Goal: Transaction & Acquisition: Purchase product/service

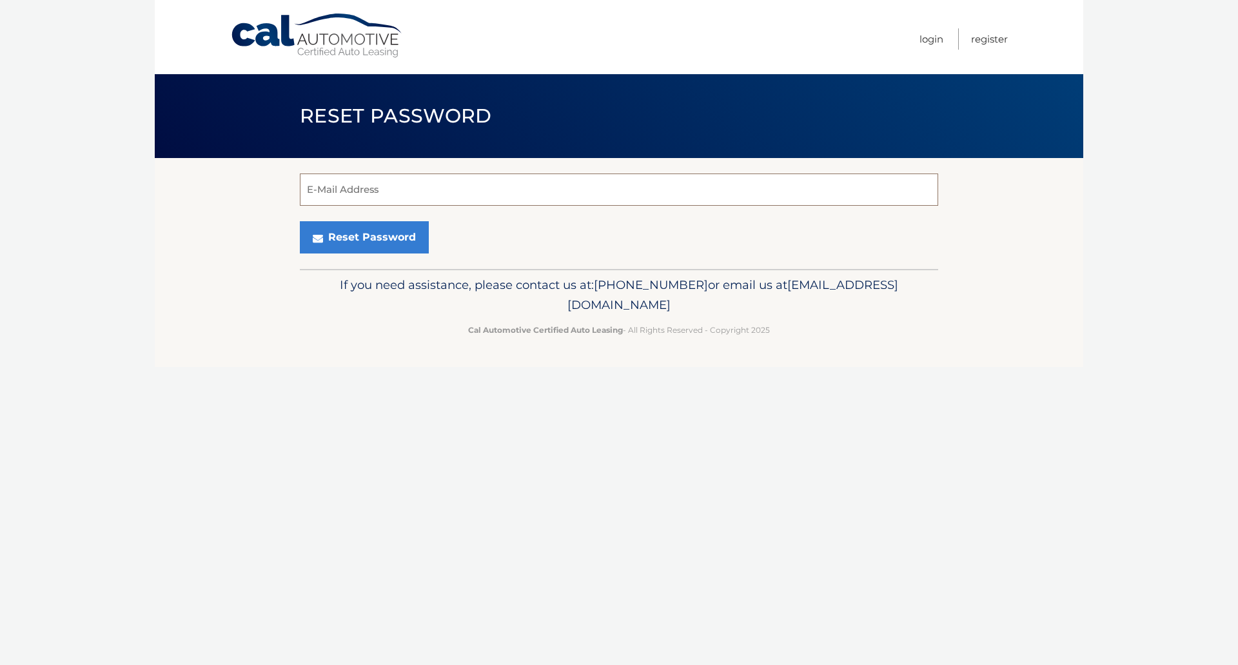
click at [396, 186] on input "E-Mail Address" at bounding box center [619, 189] width 638 height 32
type input "aaurite@comcast.net"
click at [393, 241] on button "Reset Password" at bounding box center [364, 237] width 129 height 32
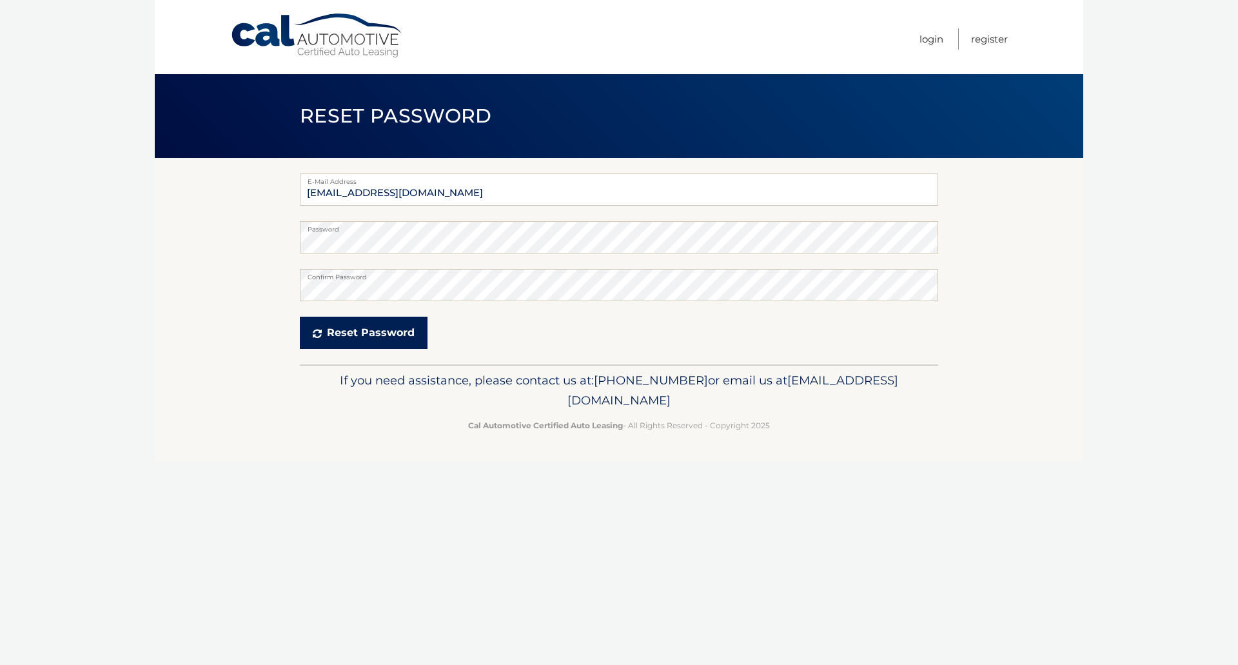
click at [357, 326] on button "Reset Password" at bounding box center [364, 333] width 128 height 32
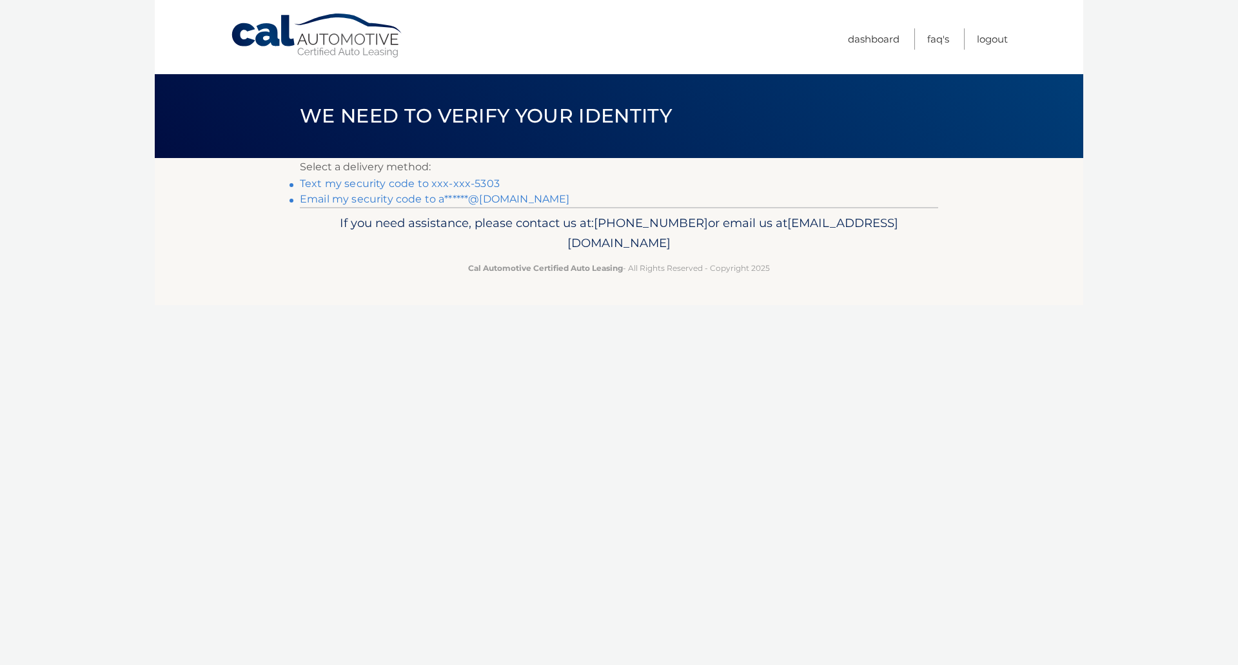
click at [483, 184] on link "Text my security code to xxx-xxx-5303" at bounding box center [400, 183] width 200 height 12
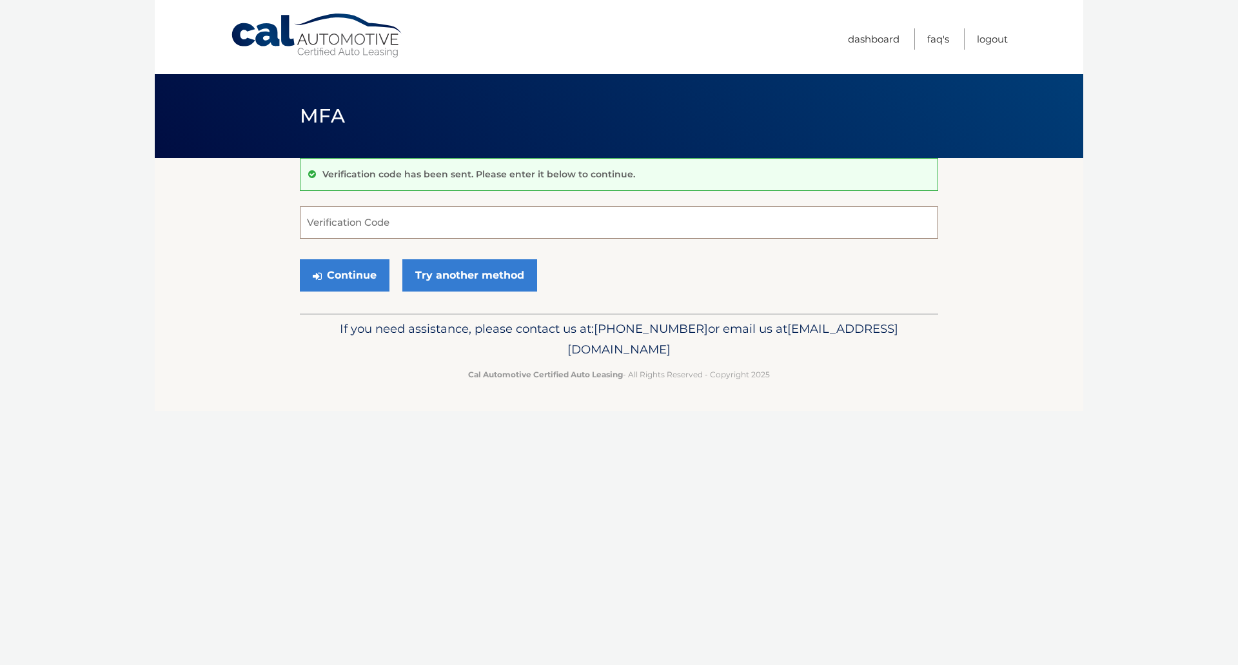
click at [390, 219] on input "Verification Code" at bounding box center [619, 222] width 638 height 32
type input "342870"
click at [359, 270] on button "Continue" at bounding box center [345, 275] width 90 height 32
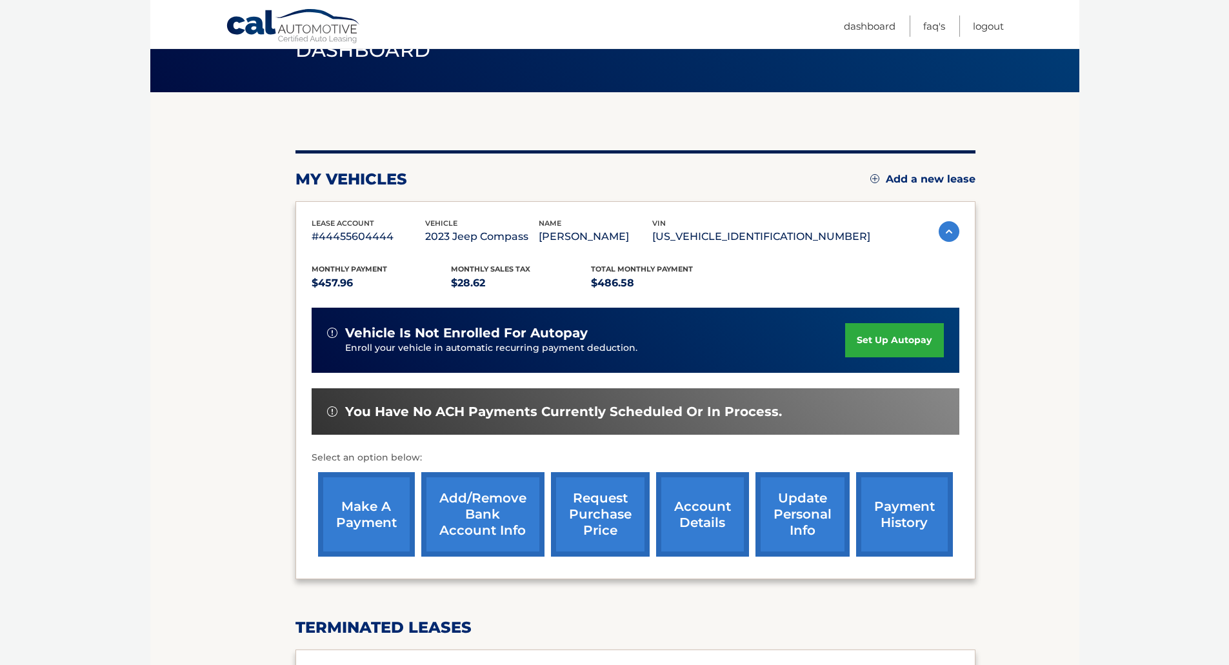
scroll to position [103, 0]
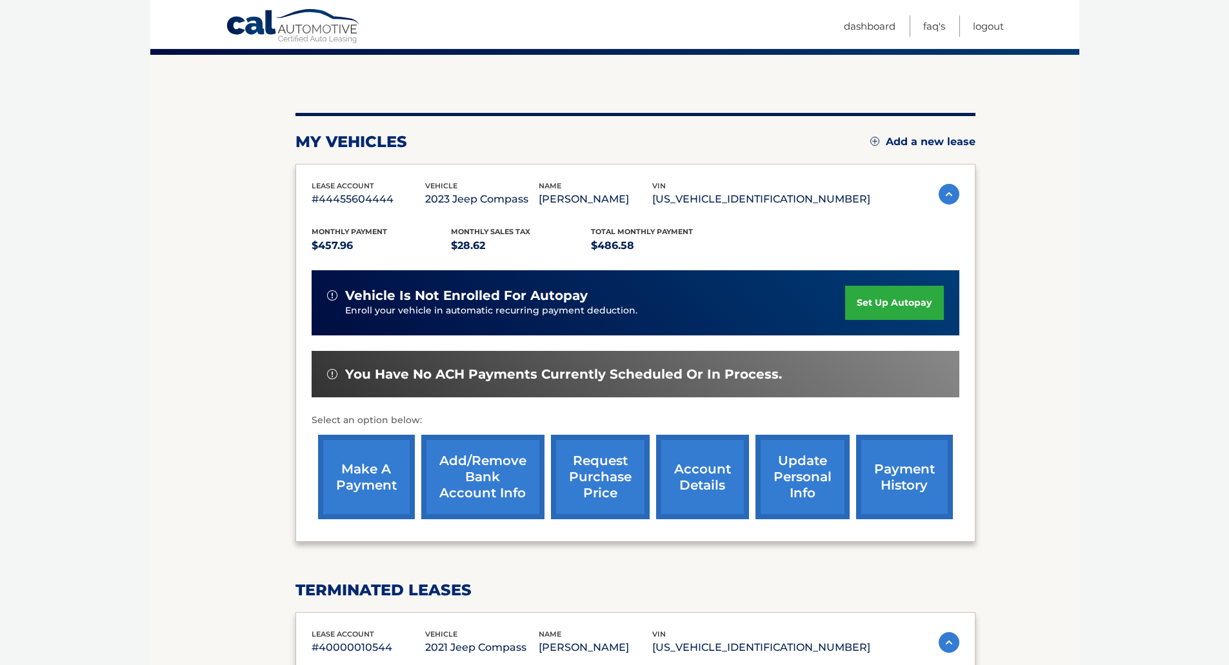
drag, startPoint x: 1230, startPoint y: 431, endPoint x: 1232, endPoint y: 472, distance: 40.7
click at [1229, 473] on html "Cal Automotive Menu Dashboard FAQ's Logout" at bounding box center [614, 229] width 1229 height 665
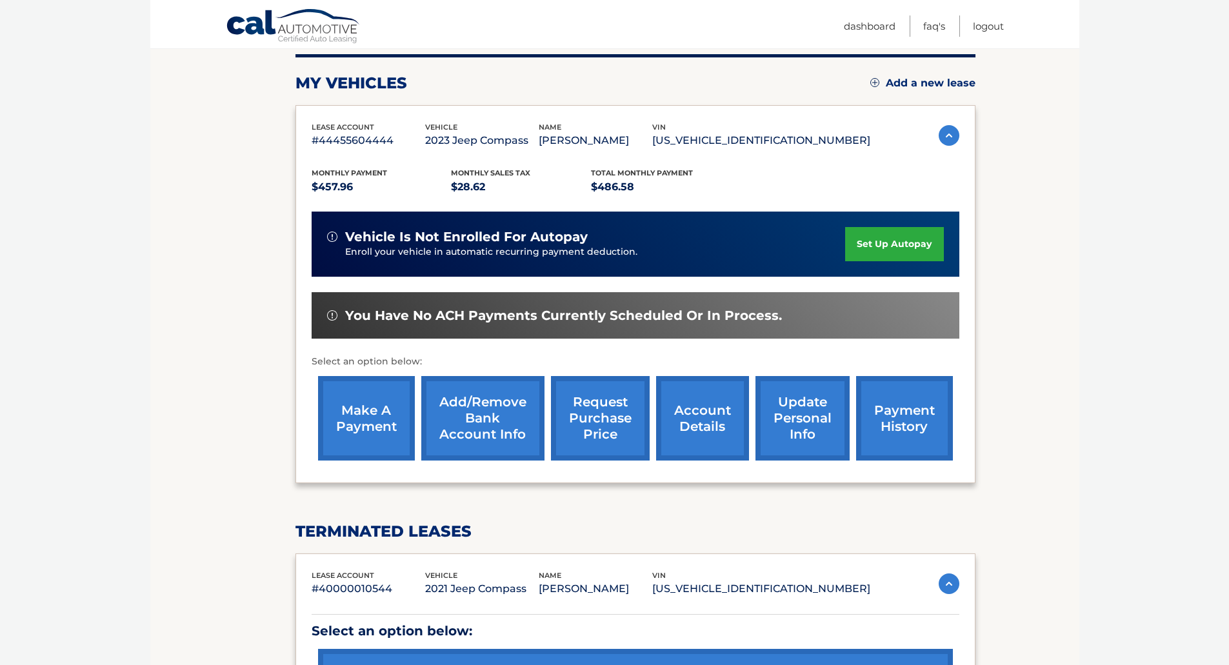
scroll to position [265, 0]
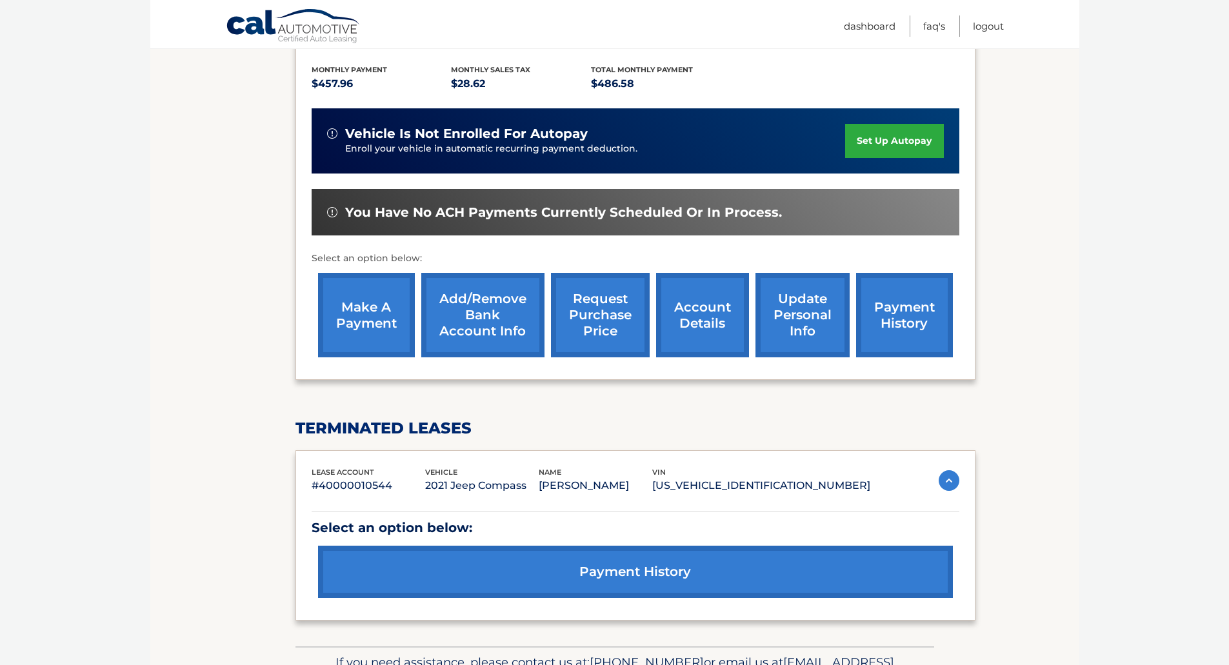
click at [389, 320] on link "make a payment" at bounding box center [366, 315] width 97 height 84
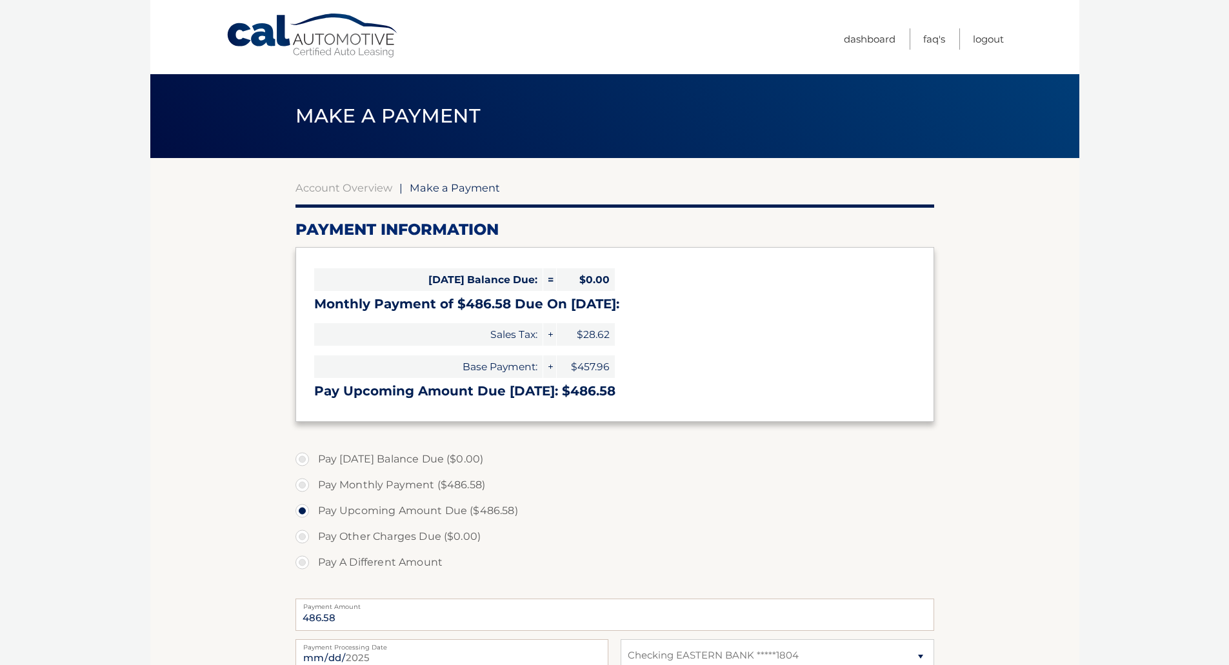
select select "MTJiMjJiZjktMGE1Zi00NGJmLTg1MGQtOWNjYTkxMTMwMDI5"
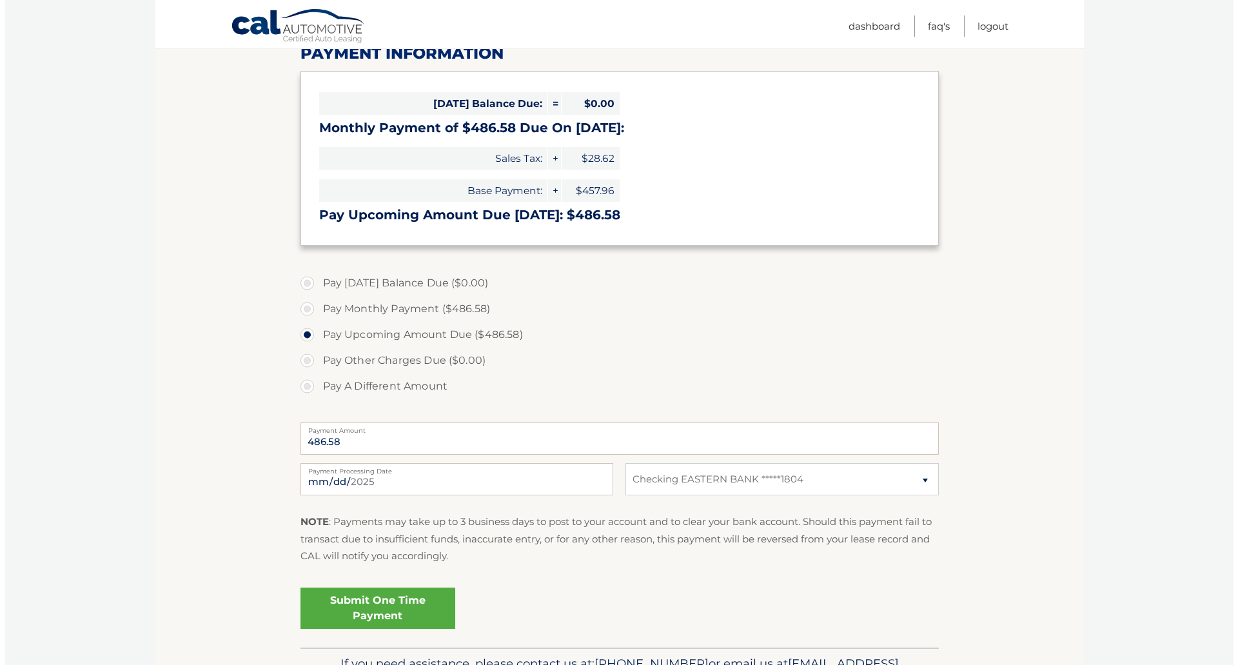
scroll to position [217, 0]
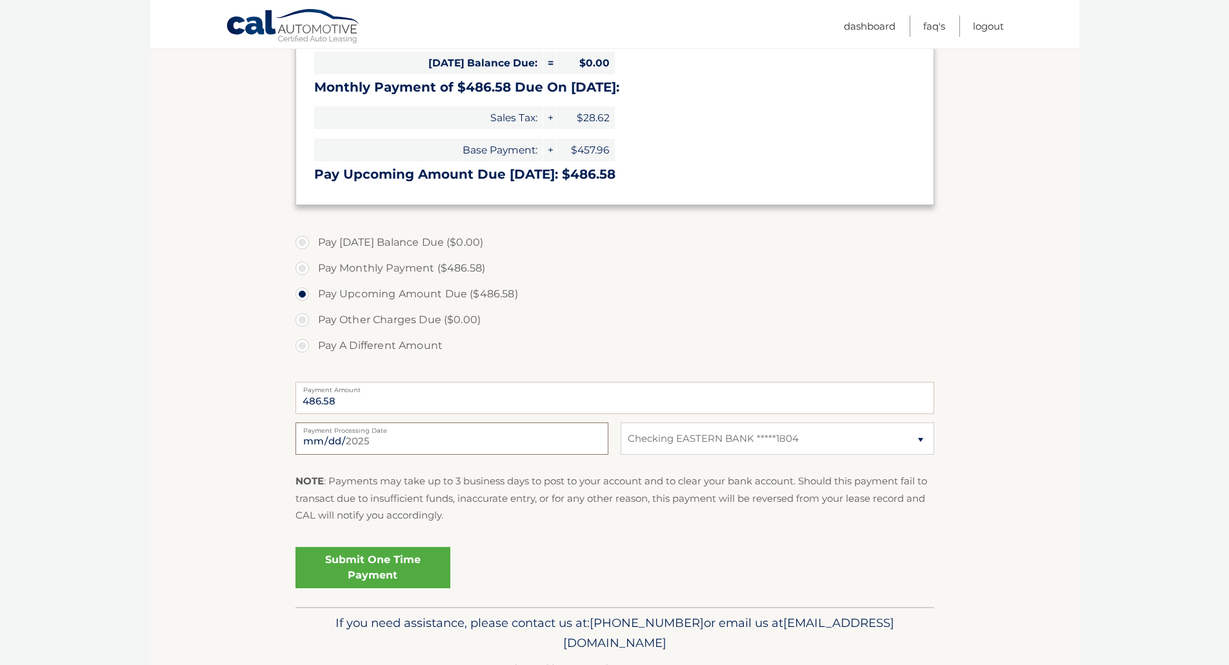
click at [386, 437] on input "2025-09-22" at bounding box center [451, 438] width 313 height 32
type input "2025-09-26"
click at [410, 560] on link "Submit One Time Payment" at bounding box center [372, 567] width 155 height 41
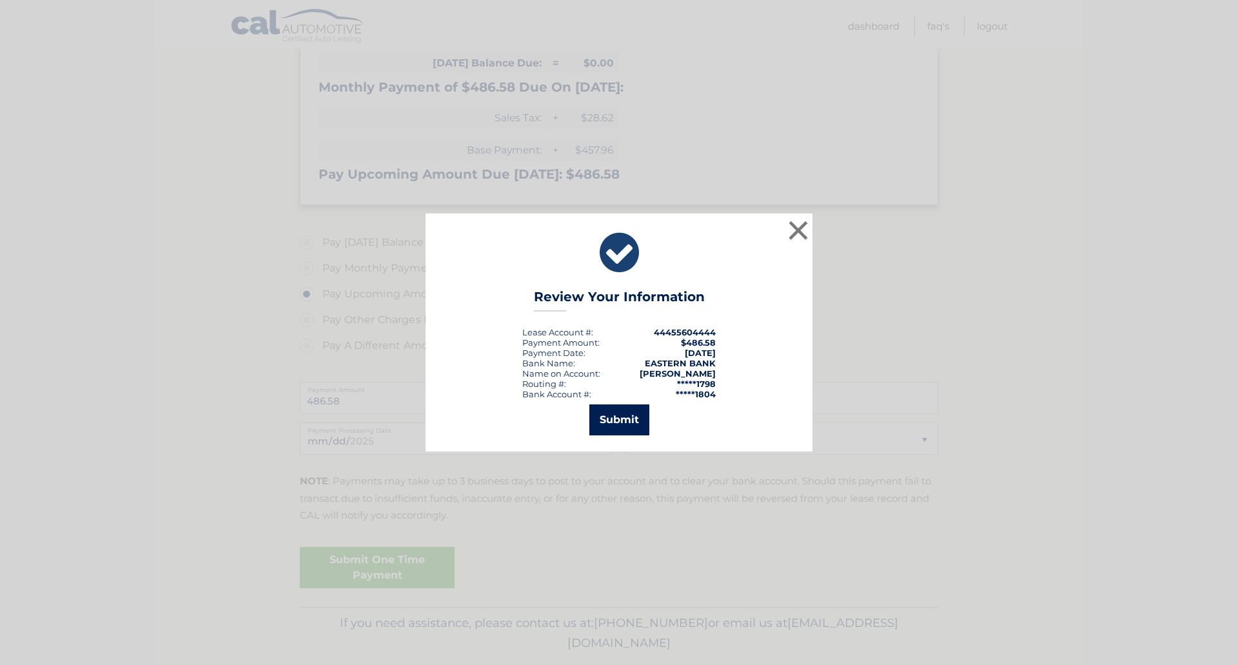
click at [642, 417] on button "Submit" at bounding box center [619, 419] width 60 height 31
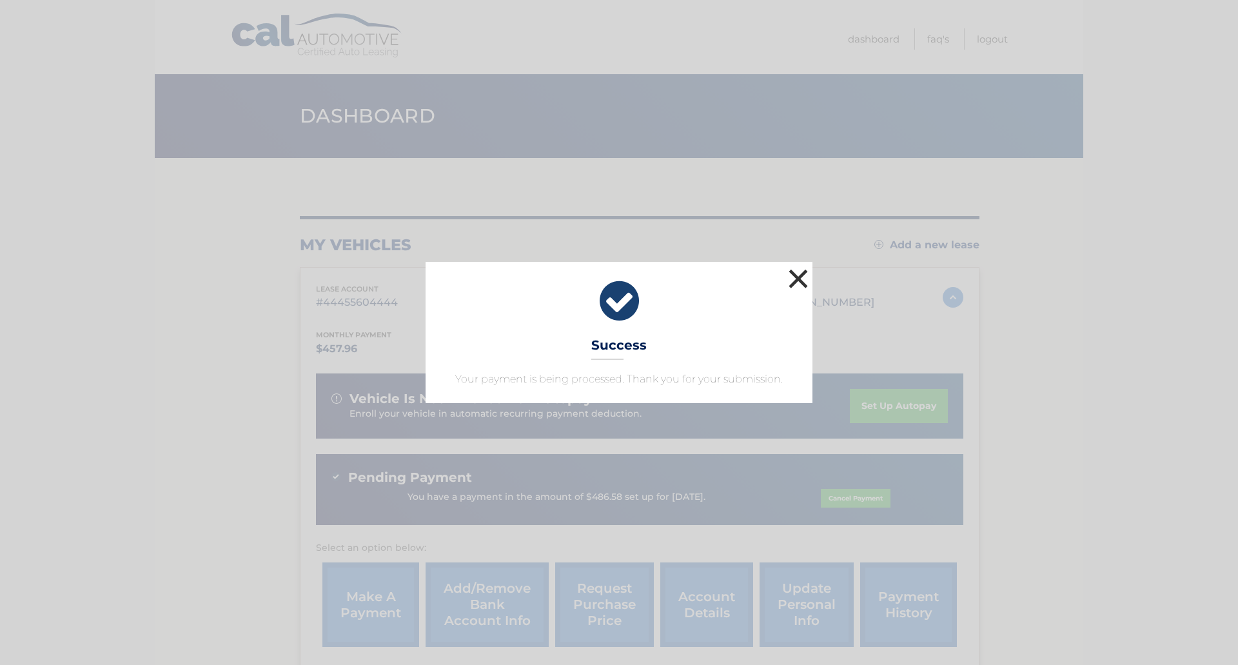
click at [809, 279] on button "×" at bounding box center [799, 279] width 26 height 26
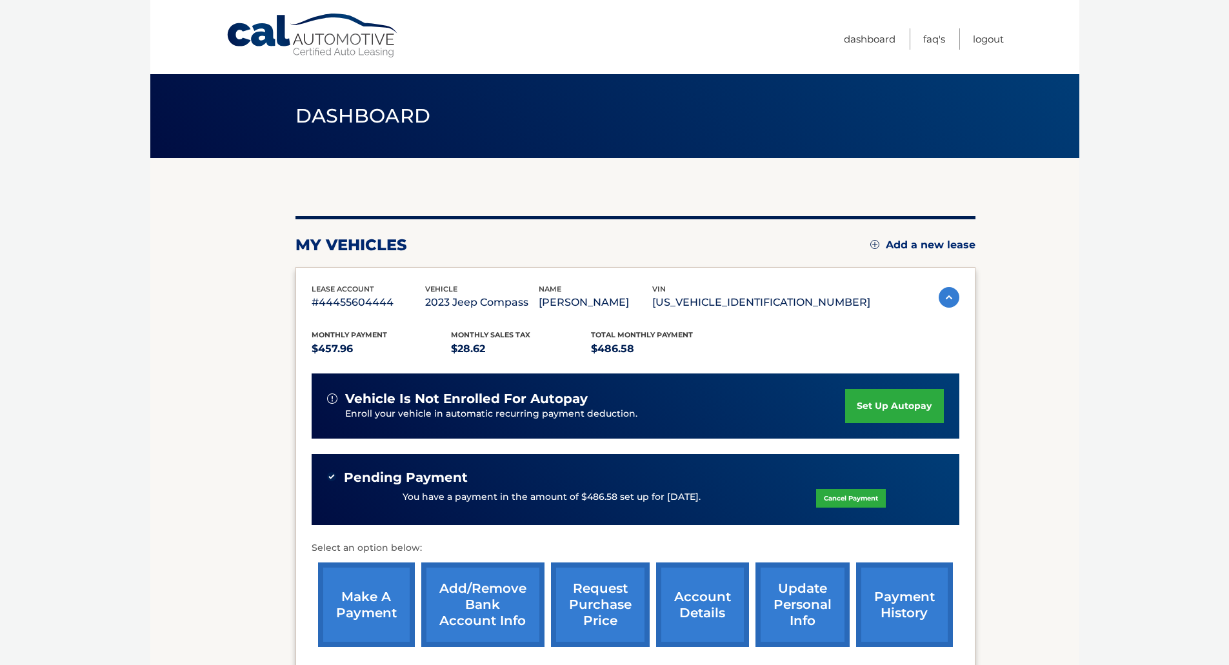
click at [611, 589] on link "request purchase price" at bounding box center [600, 604] width 99 height 84
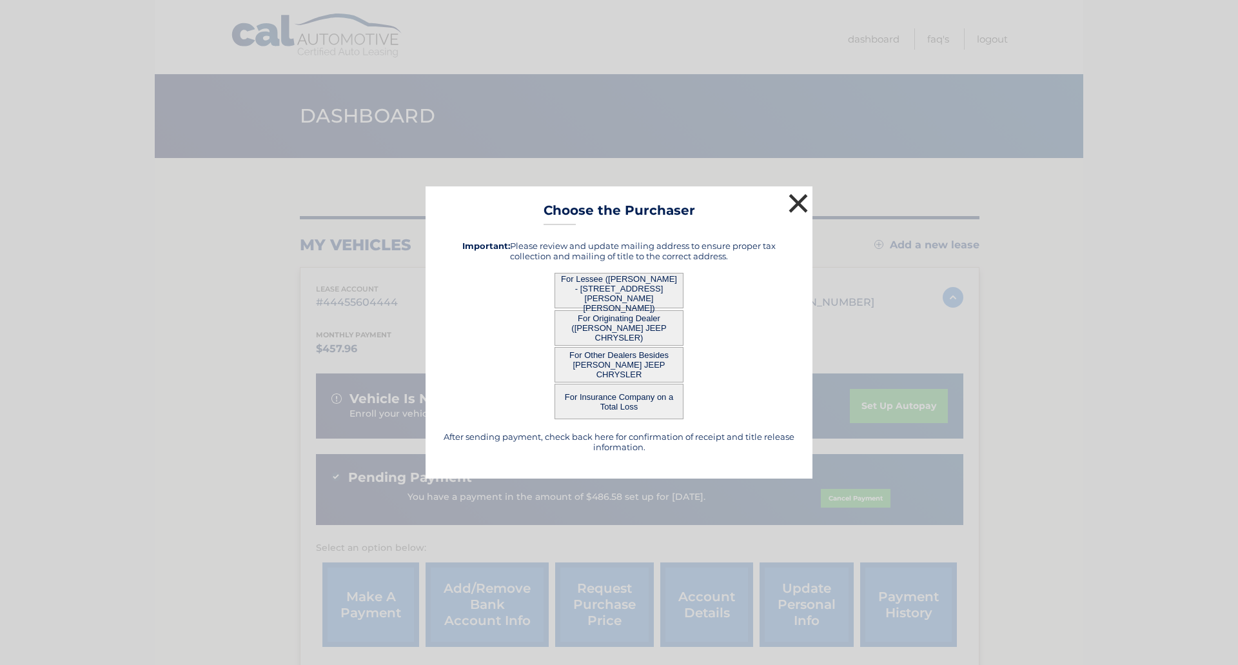
click at [804, 203] on button "×" at bounding box center [799, 203] width 26 height 26
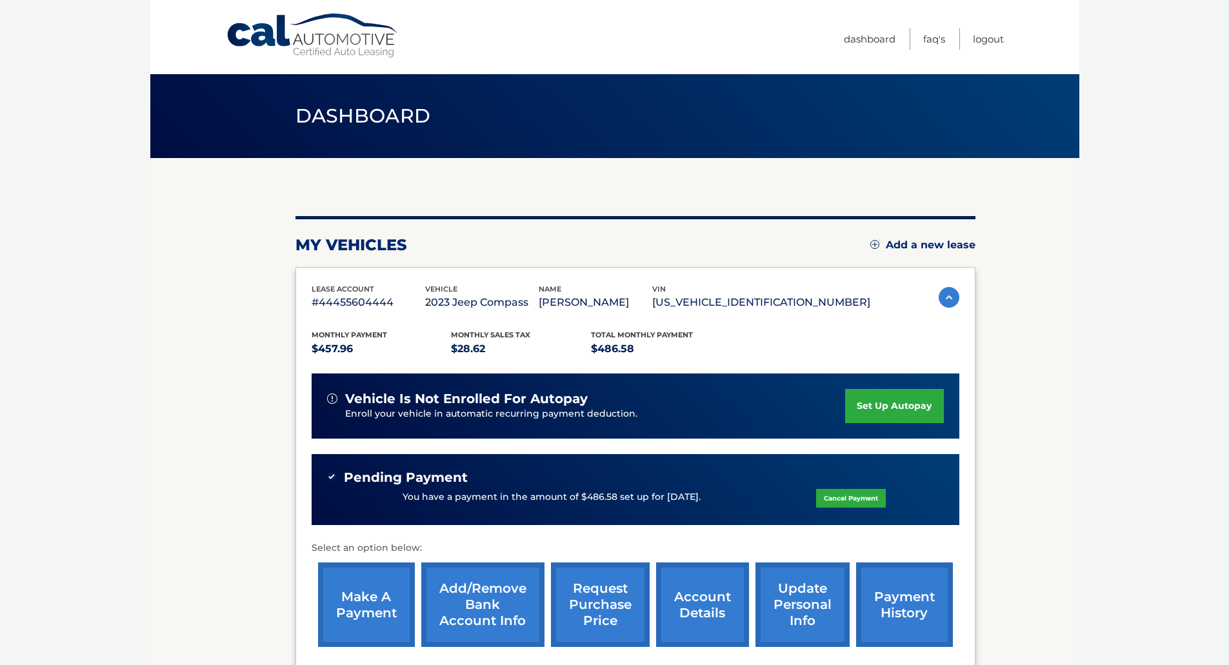
click at [605, 580] on link "request purchase price" at bounding box center [600, 604] width 99 height 84
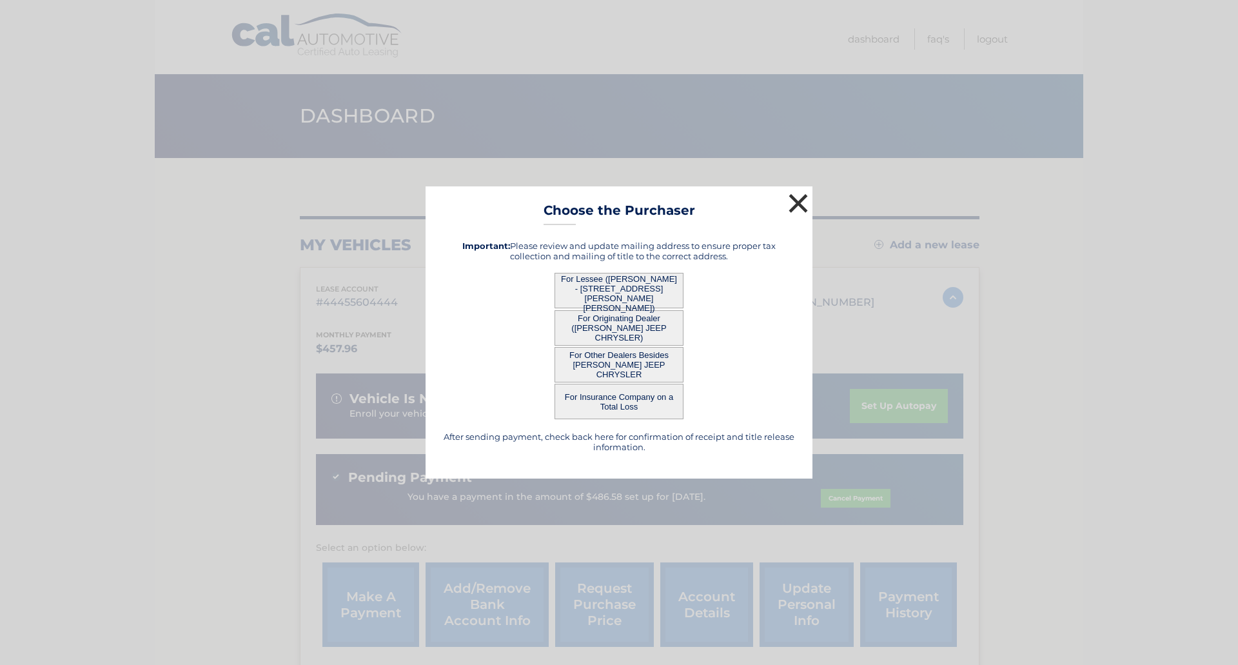
click at [800, 199] on button "×" at bounding box center [799, 203] width 26 height 26
